Goal: Information Seeking & Learning: Learn about a topic

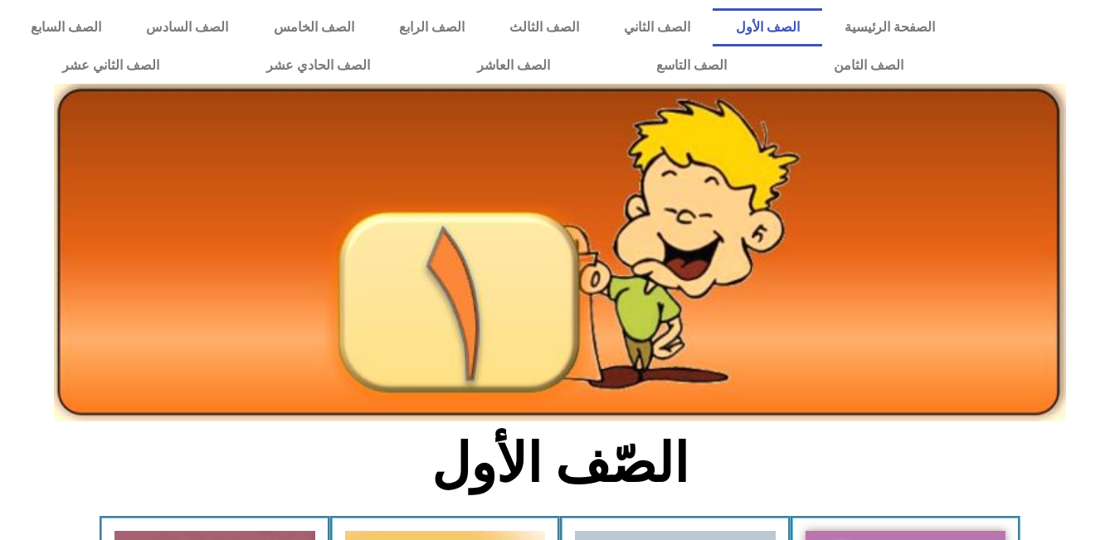
click at [1101, 173] on icon at bounding box center [559, 183] width 1121 height 66
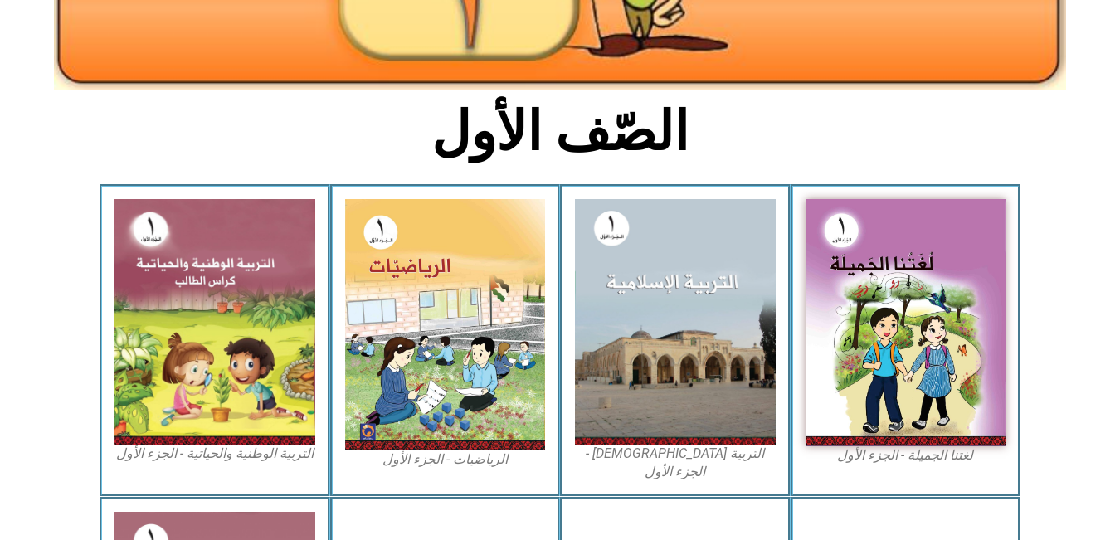
scroll to position [336, 0]
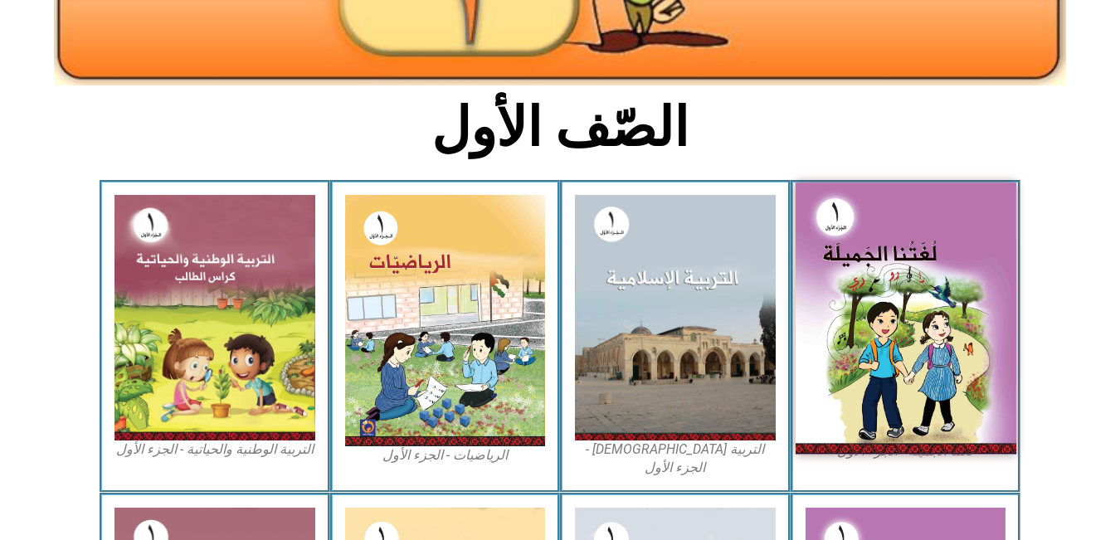
click at [820, 311] on img at bounding box center [905, 319] width 221 height 272
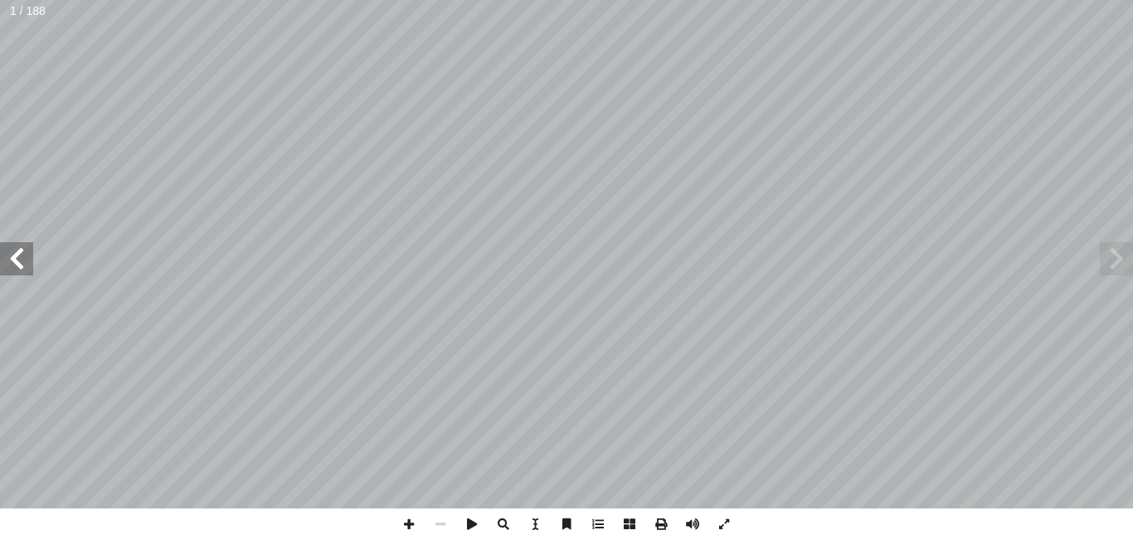
click at [17, 13] on input "text" at bounding box center [28, 11] width 56 height 22
type input "**"
click at [26, 14] on input "text" at bounding box center [38, 11] width 76 height 22
type input "**"
click at [404, 522] on span at bounding box center [409, 525] width 32 height 32
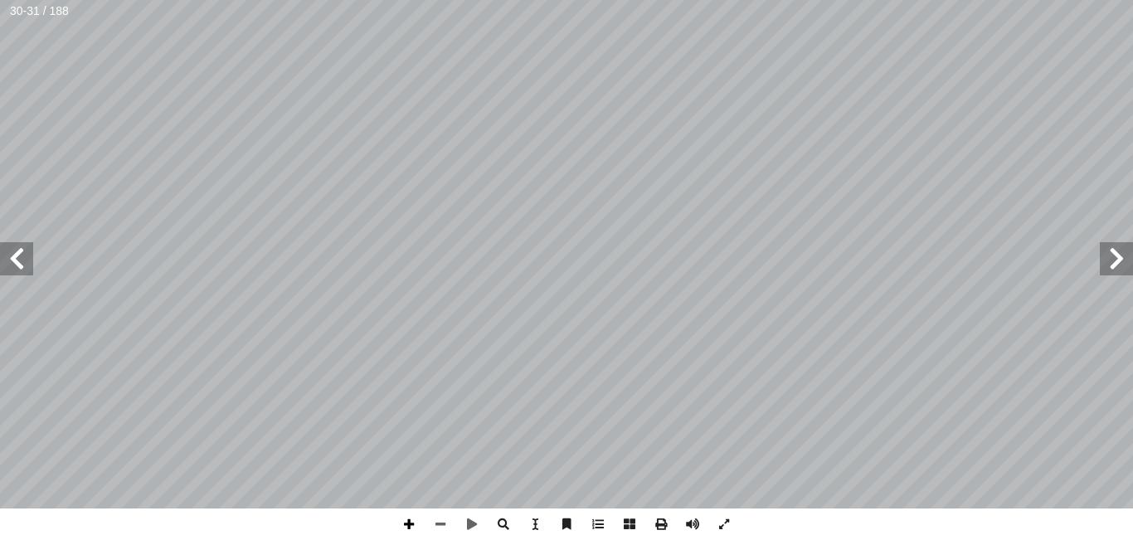
click at [409, 528] on span at bounding box center [409, 525] width 32 height 32
click at [22, 260] on span at bounding box center [16, 258] width 33 height 33
click at [443, 524] on span at bounding box center [441, 525] width 32 height 32
click at [406, 521] on span at bounding box center [409, 525] width 32 height 32
